Goal: Task Accomplishment & Management: Use online tool/utility

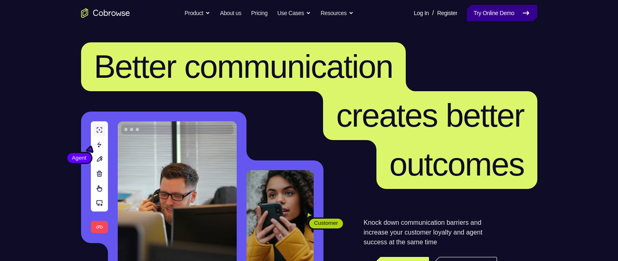
click at [478, 15] on link "Try Online Demo" at bounding box center [502, 13] width 70 height 16
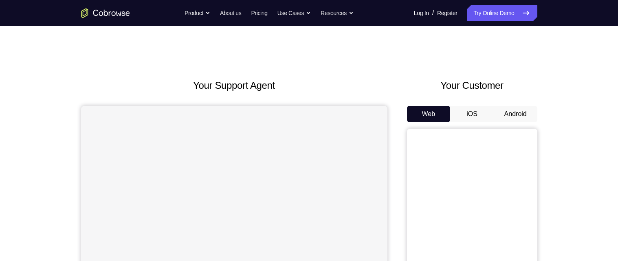
click at [513, 115] on button "Android" at bounding box center [516, 114] width 44 height 16
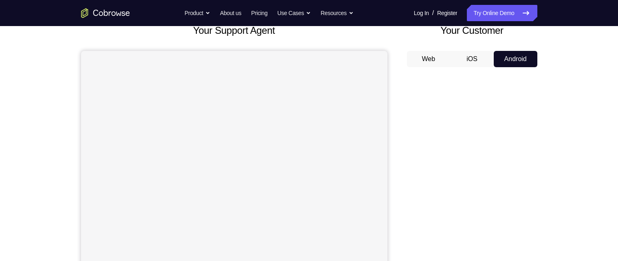
scroll to position [53, 0]
